Goal: Task Accomplishment & Management: Use online tool/utility

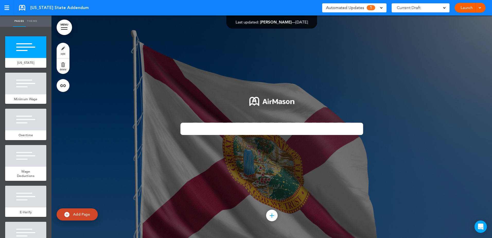
click at [373, 7] on span "1" at bounding box center [370, 7] width 8 height 5
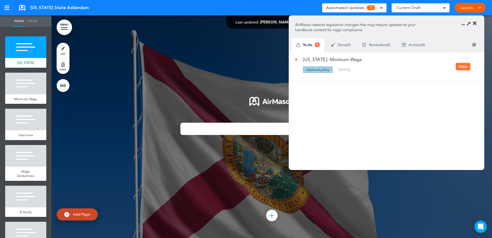
click at [463, 67] on button "View" at bounding box center [462, 66] width 15 height 7
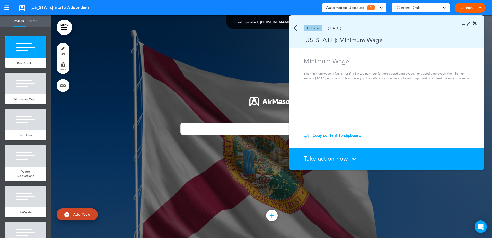
click at [25, 97] on span "Minimum Wage" at bounding box center [26, 99] width 24 height 4
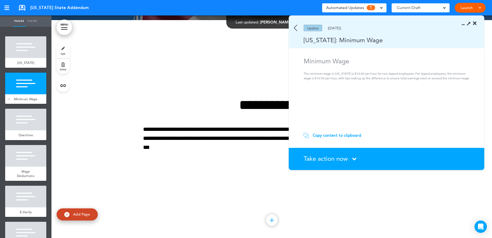
scroll to position [222, 0]
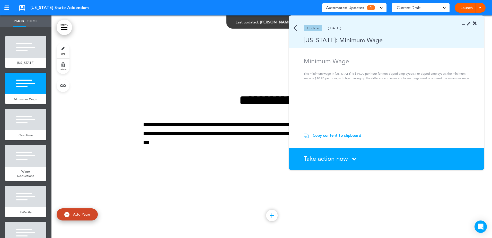
click at [332, 134] on div "Copy content to clipboard" at bounding box center [336, 135] width 49 height 5
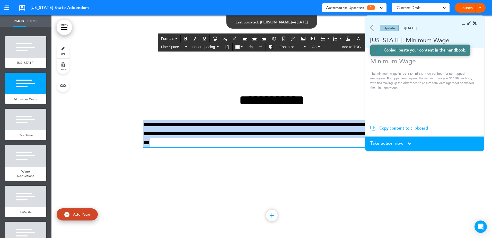
drag, startPoint x: 239, startPoint y: 143, endPoint x: 142, endPoint y: 124, distance: 97.9
click at [143, 124] on p "**********" at bounding box center [271, 133] width 257 height 27
paste div
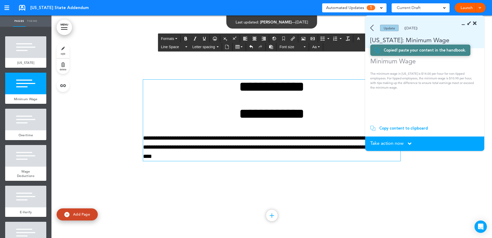
scroll to position [231, 0]
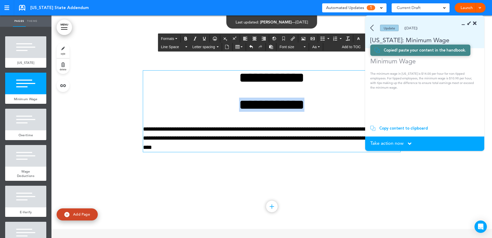
drag, startPoint x: 319, startPoint y: 105, endPoint x: 212, endPoint y: 103, distance: 106.2
click at [212, 103] on h1 "**********" at bounding box center [271, 104] width 257 height 14
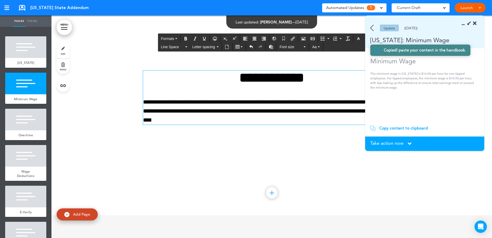
click at [146, 159] on div at bounding box center [271, 104] width 440 height 222
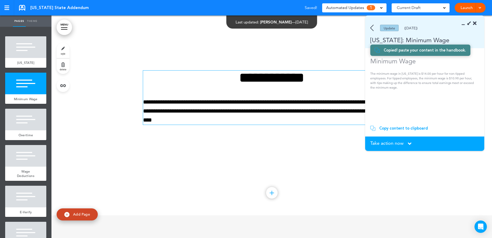
click at [397, 140] on section "Take action now Click here to change the status What would you like to do? I ha…" at bounding box center [424, 143] width 119 height 14
click at [411, 143] on icon at bounding box center [410, 144] width 4 height 6
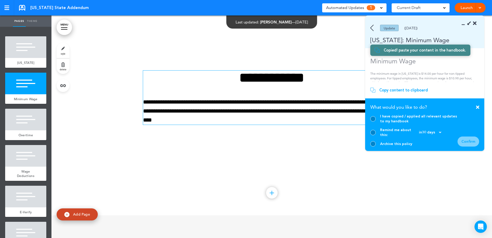
click at [373, 121] on div at bounding box center [372, 118] width 5 height 5
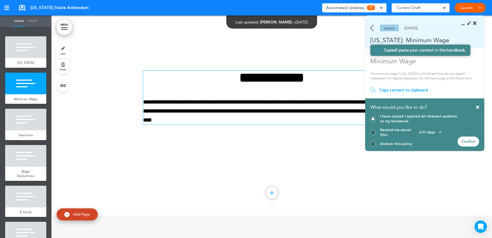
click at [469, 141] on div "Confirm" at bounding box center [468, 141] width 22 height 10
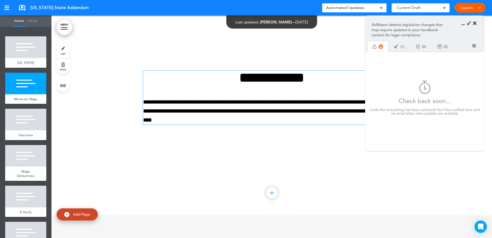
click at [474, 23] on icon at bounding box center [475, 23] width 4 height 5
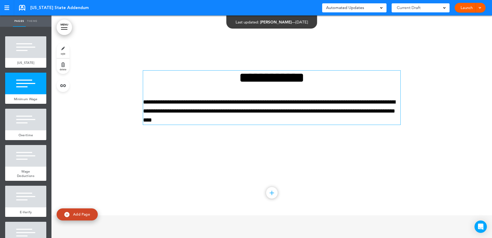
click at [233, 141] on div "**********" at bounding box center [271, 104] width 257 height 106
